Goal: Information Seeking & Learning: Learn about a topic

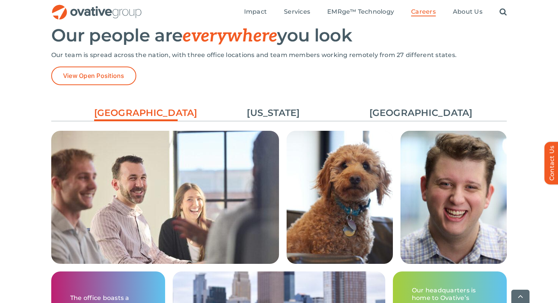
scroll to position [1112, 0]
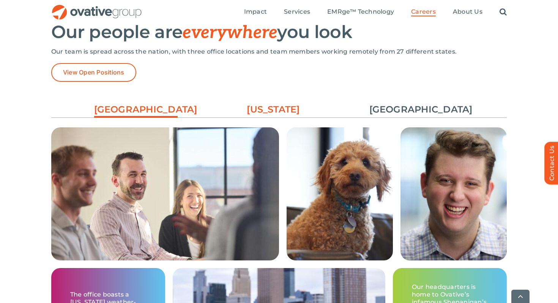
click at [265, 110] on link "[US_STATE]" at bounding box center [274, 109] width 84 height 13
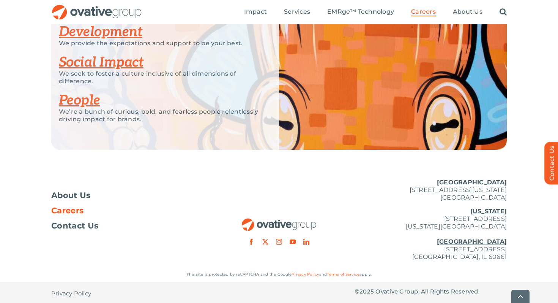
scroll to position [1521, 0]
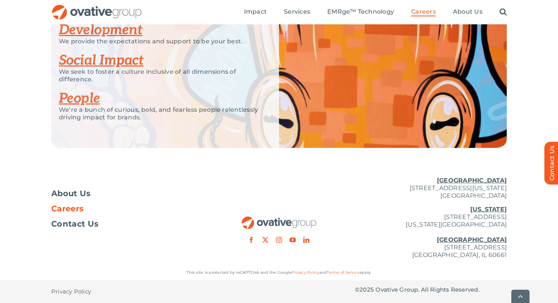
click at [118, 30] on link "Development" at bounding box center [101, 30] width 84 height 17
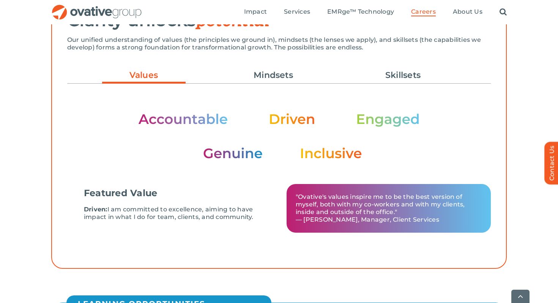
scroll to position [246, 0]
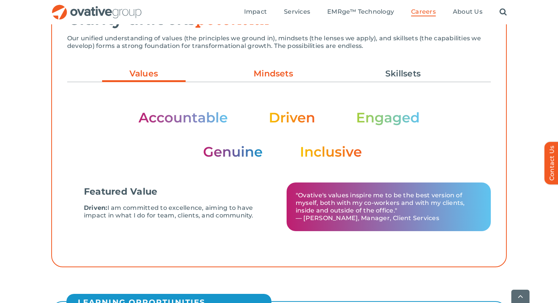
click at [256, 76] on link "Mindsets" at bounding box center [274, 73] width 84 height 13
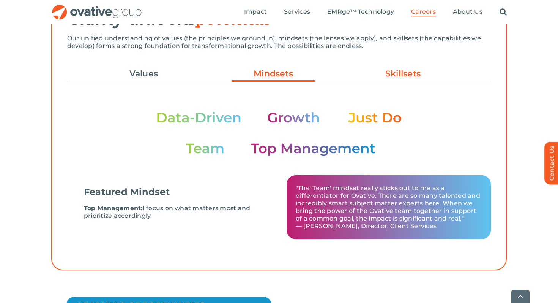
click at [401, 71] on link "Skillsets" at bounding box center [404, 73] width 84 height 13
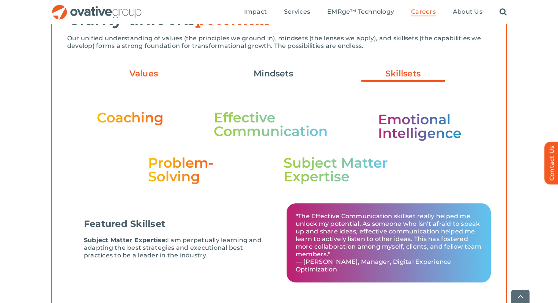
click at [150, 76] on link "Values" at bounding box center [144, 73] width 84 height 13
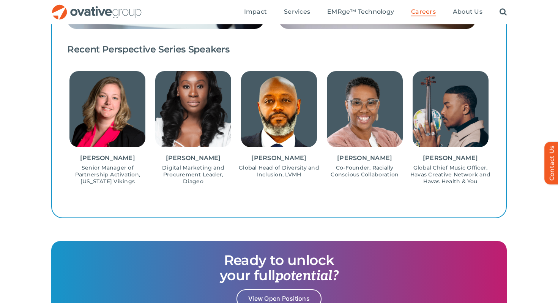
scroll to position [780, 0]
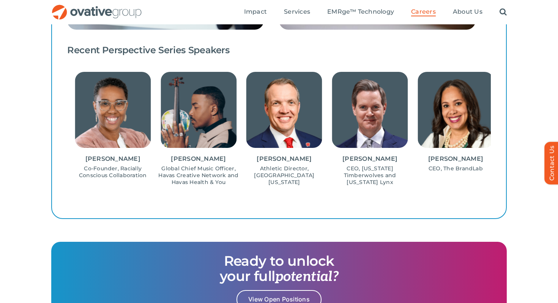
click at [325, 170] on div "Annika Mau Coordinator of Amateur Scouting, Minnesota Twins Katie Amys Account …" at bounding box center [279, 128] width 424 height 119
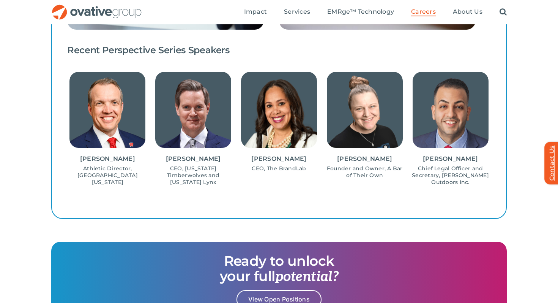
drag, startPoint x: 289, startPoint y: 190, endPoint x: 411, endPoint y: 202, distance: 122.1
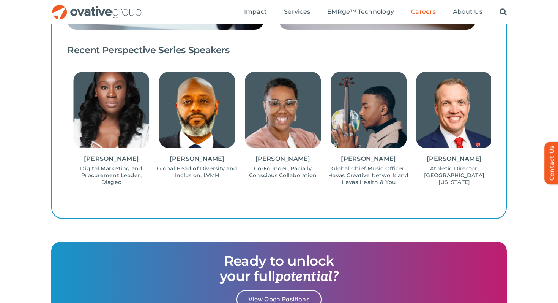
click at [340, 130] on img "15 / 15" at bounding box center [369, 110] width 76 height 76
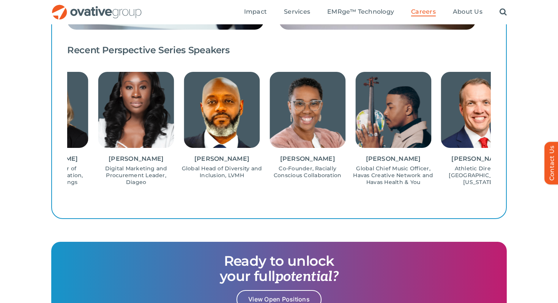
click at [270, 122] on img "14 / 15" at bounding box center [308, 110] width 76 height 76
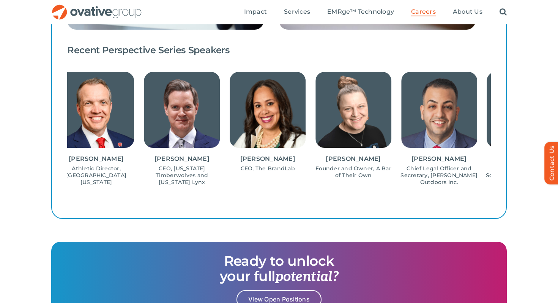
click at [230, 127] on img "3 / 15" at bounding box center [268, 110] width 76 height 76
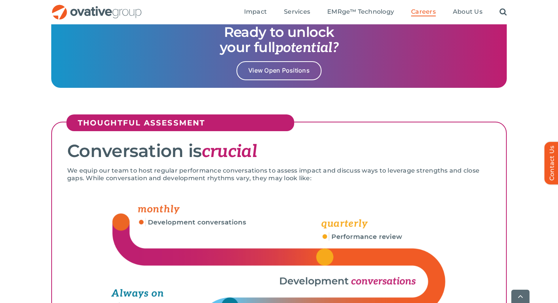
scroll to position [1009, 0]
